Goal: Task Accomplishment & Management: Use online tool/utility

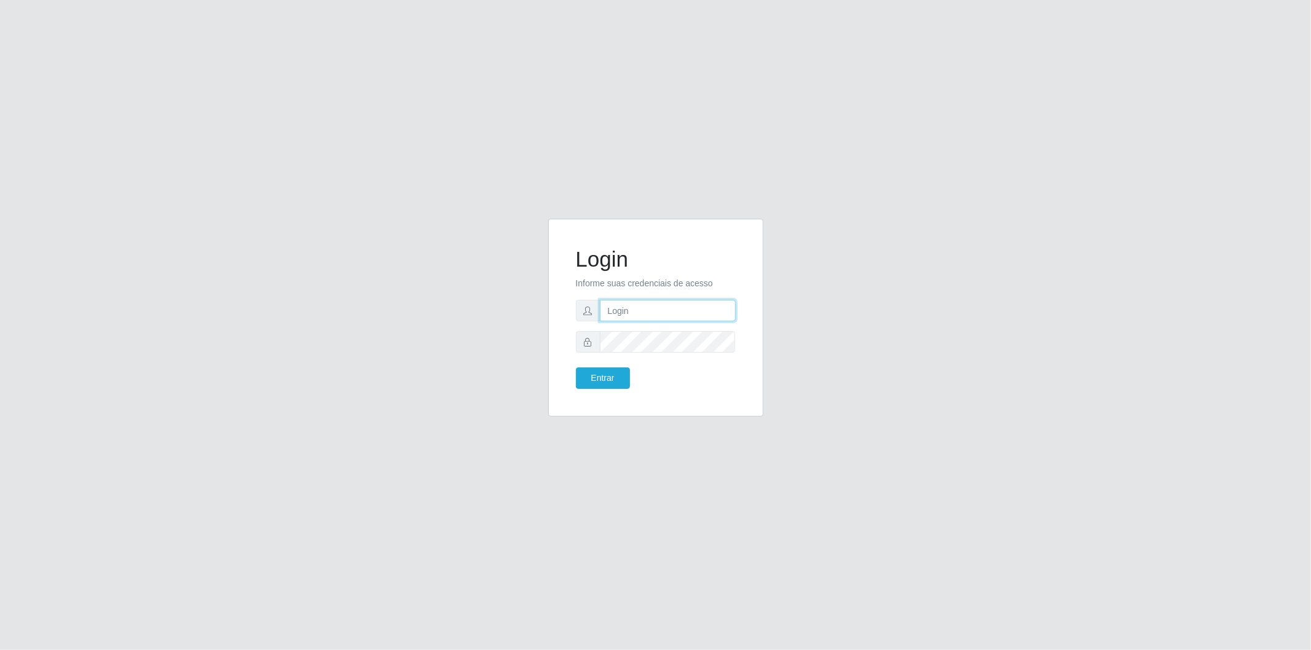
click at [715, 309] on input "text" at bounding box center [668, 311] width 136 height 22
click at [639, 315] on input "text" at bounding box center [668, 311] width 136 height 22
click at [873, 403] on div "Login Informe suas credenciais de acesso Entrar" at bounding box center [655, 325] width 701 height 213
click at [612, 318] on input "text" at bounding box center [668, 311] width 136 height 22
click at [692, 310] on input "cristianesousa@sougrcom" at bounding box center [668, 311] width 136 height 22
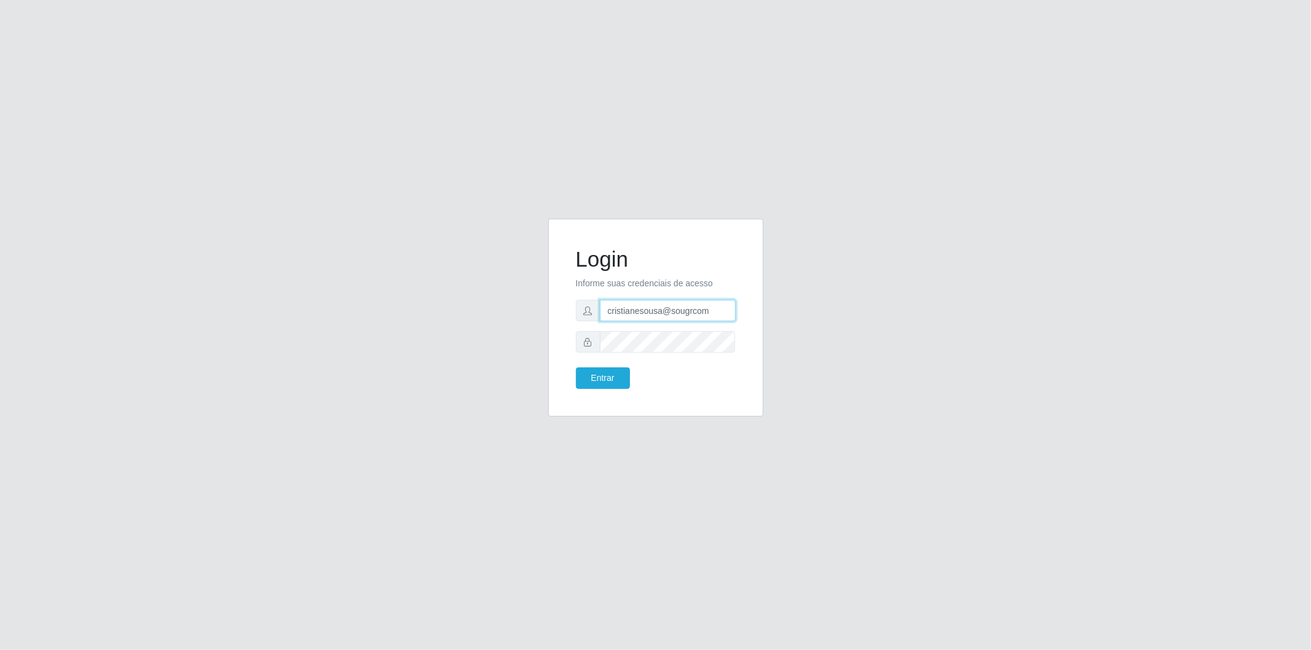
click at [697, 311] on input "cristianesousa@sougrcom" at bounding box center [668, 311] width 136 height 22
click at [698, 311] on input "cristianesousa@sougrcom" at bounding box center [668, 311] width 136 height 22
type input "[EMAIL_ADDRESS][DOMAIN_NAME]"
click at [576, 368] on button "Entrar" at bounding box center [603, 379] width 54 height 22
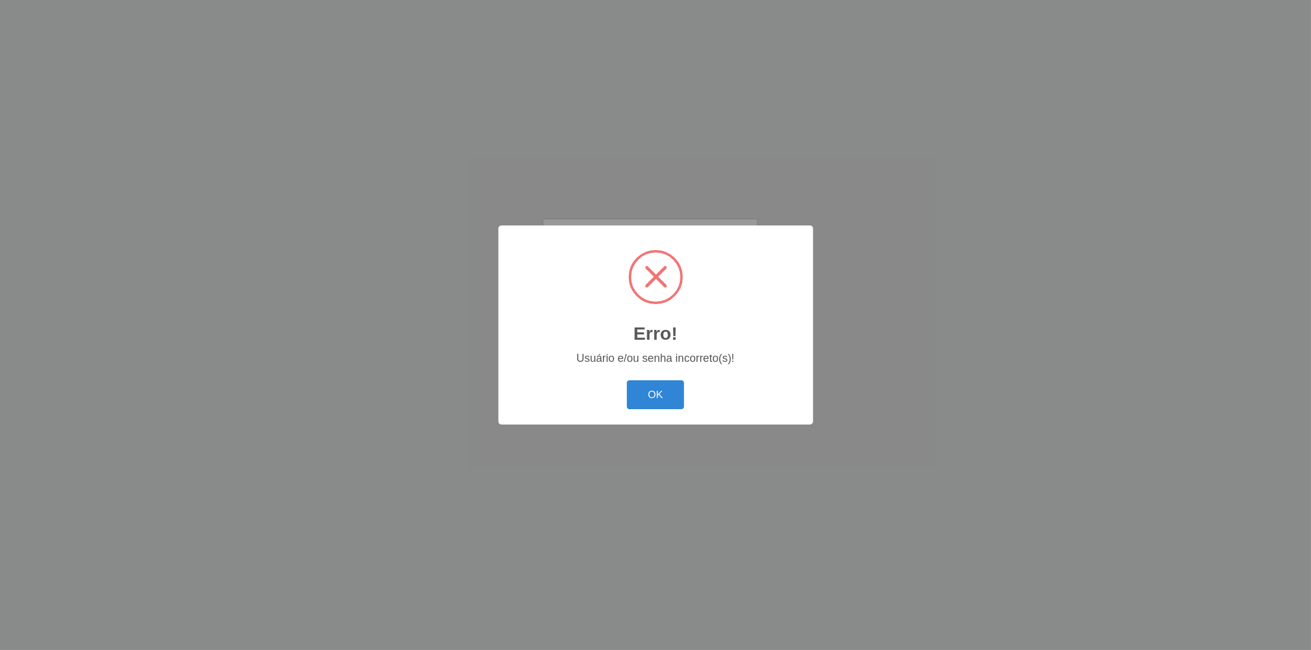
click at [627, 380] on button "OK" at bounding box center [655, 394] width 57 height 29
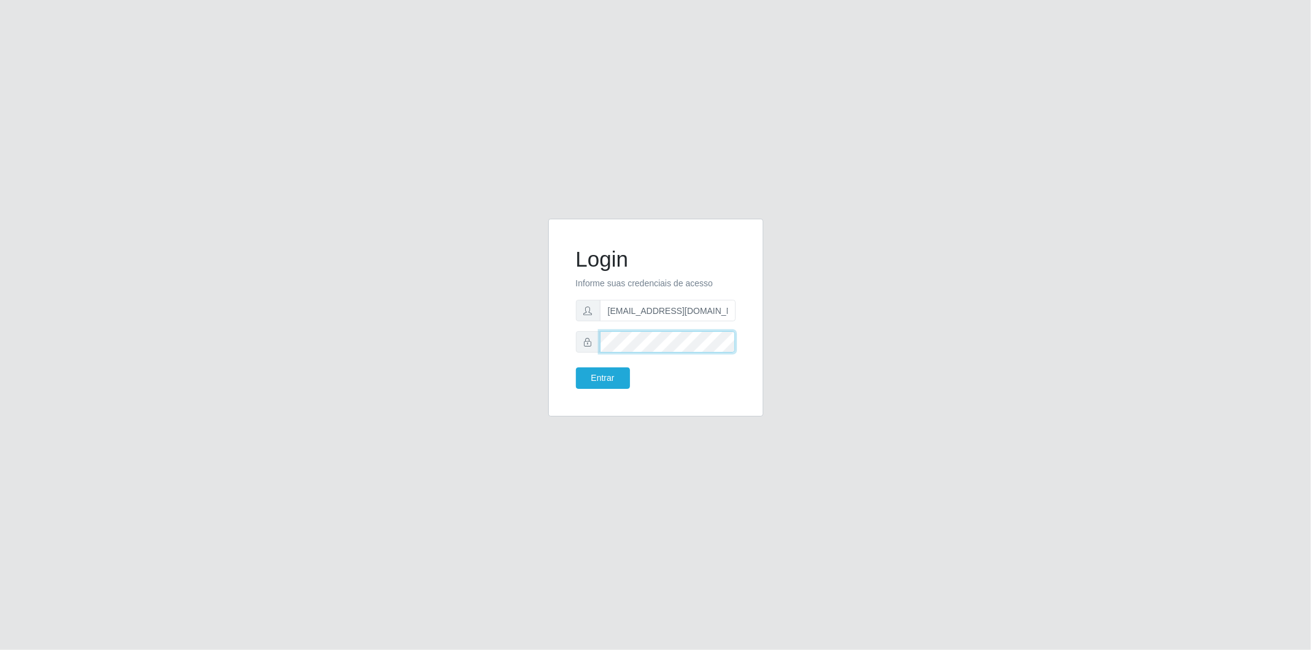
click at [576, 368] on button "Entrar" at bounding box center [603, 379] width 54 height 22
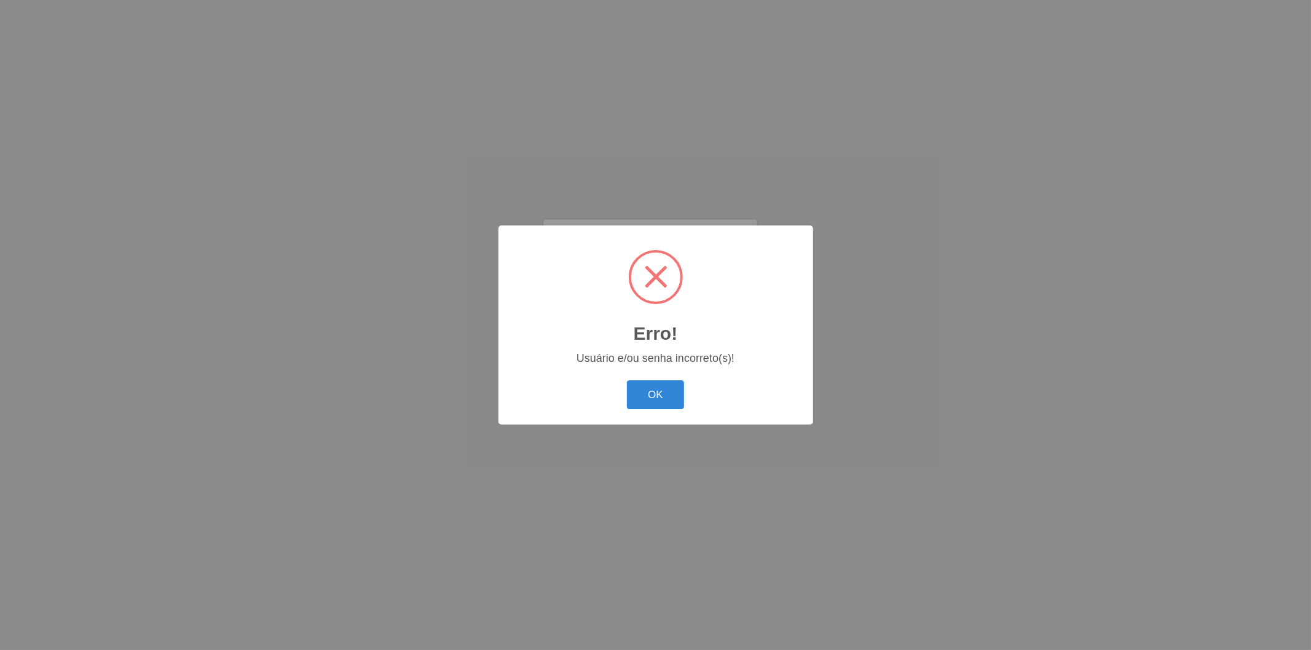
click at [627, 380] on button "OK" at bounding box center [655, 394] width 57 height 29
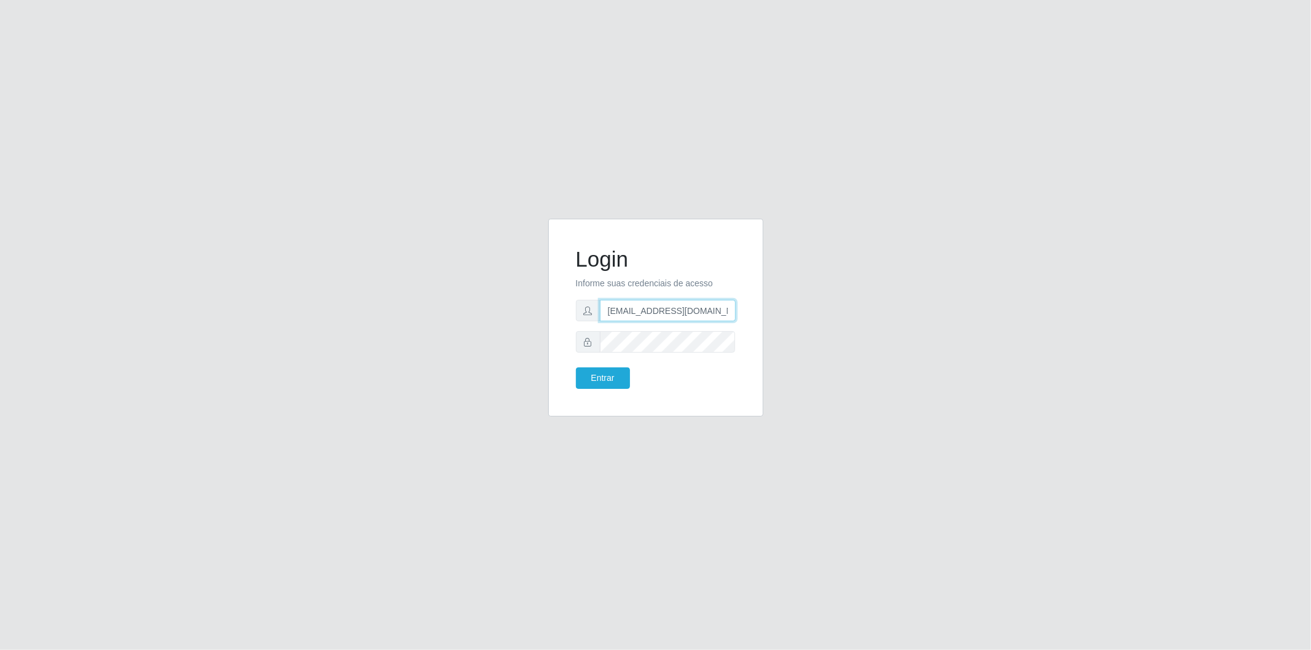
click at [645, 308] on input "cristianesousa@sougrc.com" at bounding box center [668, 311] width 136 height 22
type input "cristiane.sousa@sougrc.com"
click at [576, 368] on button "Entrar" at bounding box center [603, 379] width 54 height 22
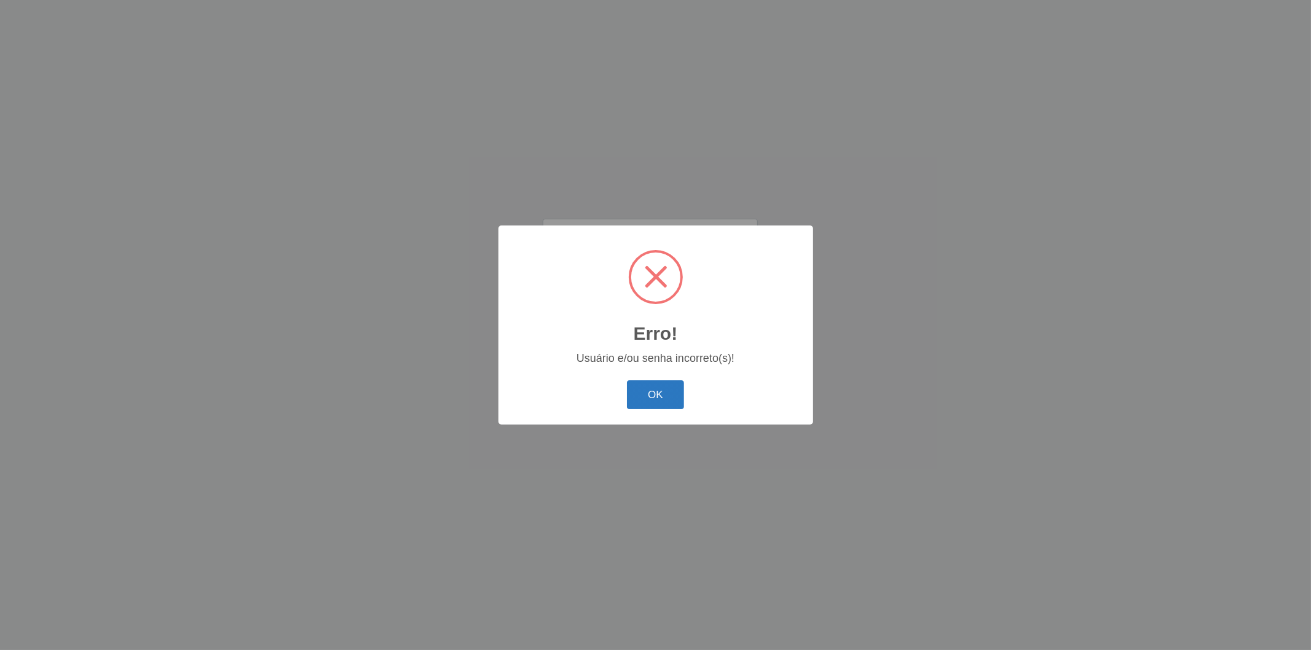
click at [656, 391] on button "OK" at bounding box center [655, 394] width 57 height 29
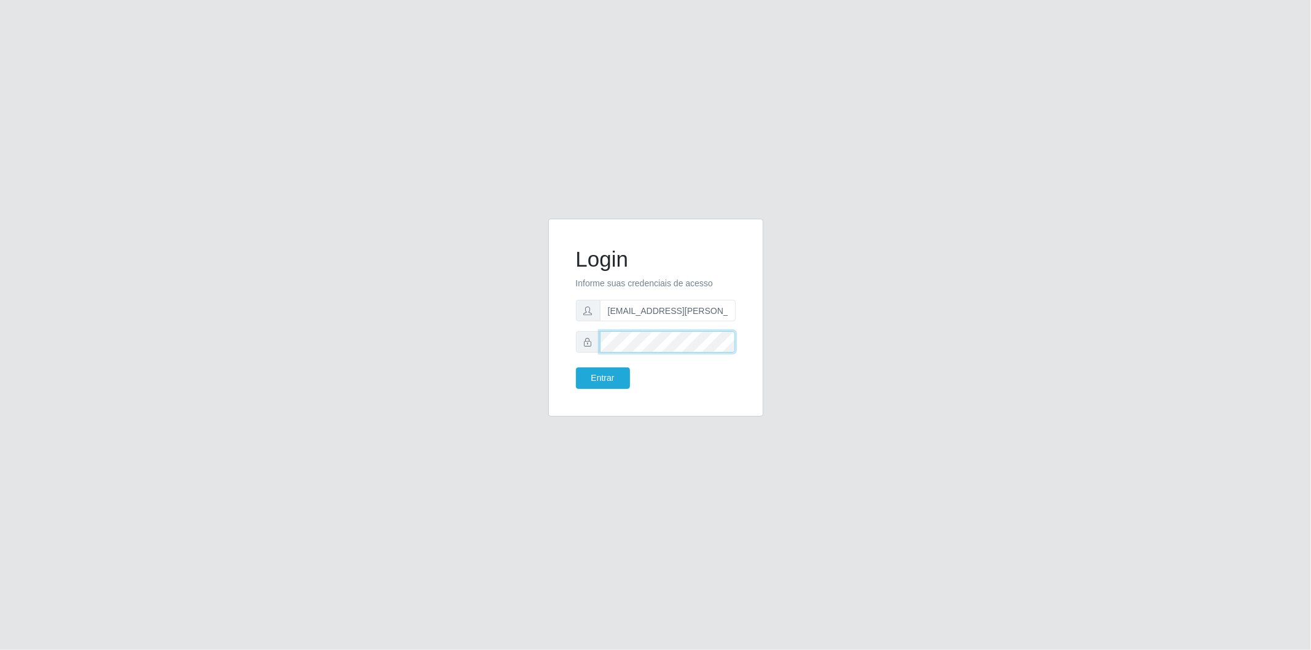
click at [576, 368] on button "Entrar" at bounding box center [603, 379] width 54 height 22
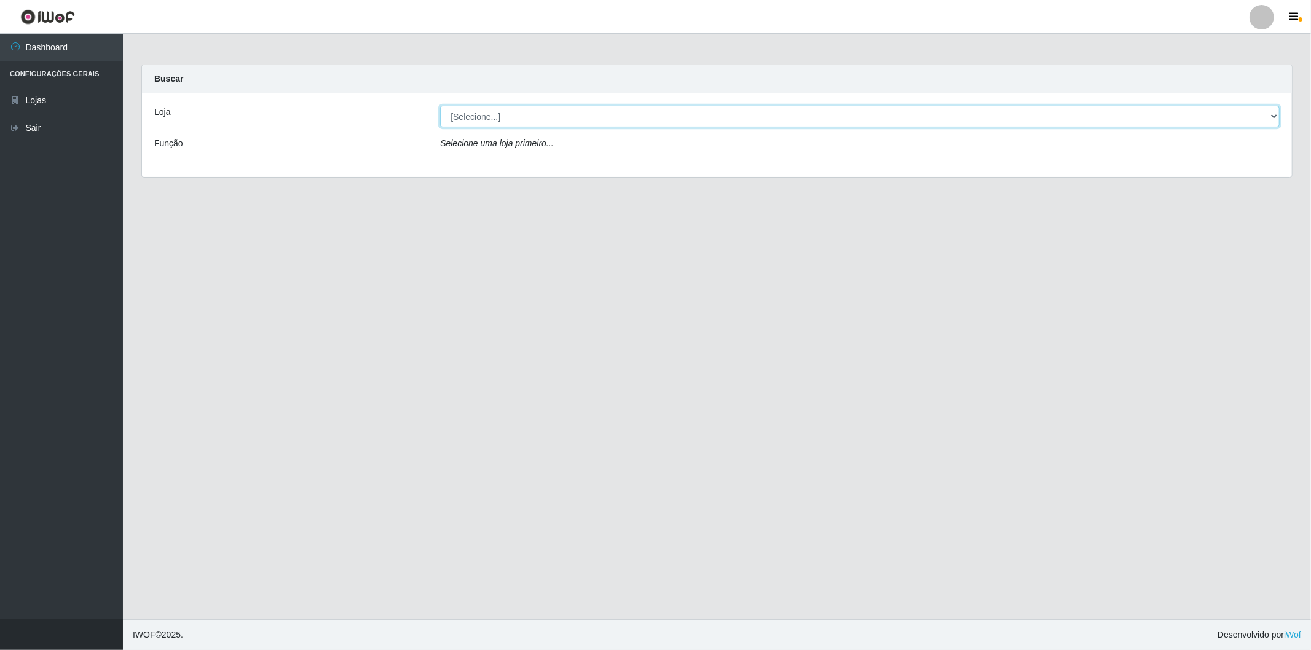
click at [519, 118] on select "[Selecione...] BomQueSó Agreste - Loja 2" at bounding box center [860, 117] width 840 height 22
select select "214"
click at [440, 106] on select "[Selecione...] BomQueSó Agreste - Loja 2" at bounding box center [860, 117] width 840 height 22
